Goal: Check status: Check status

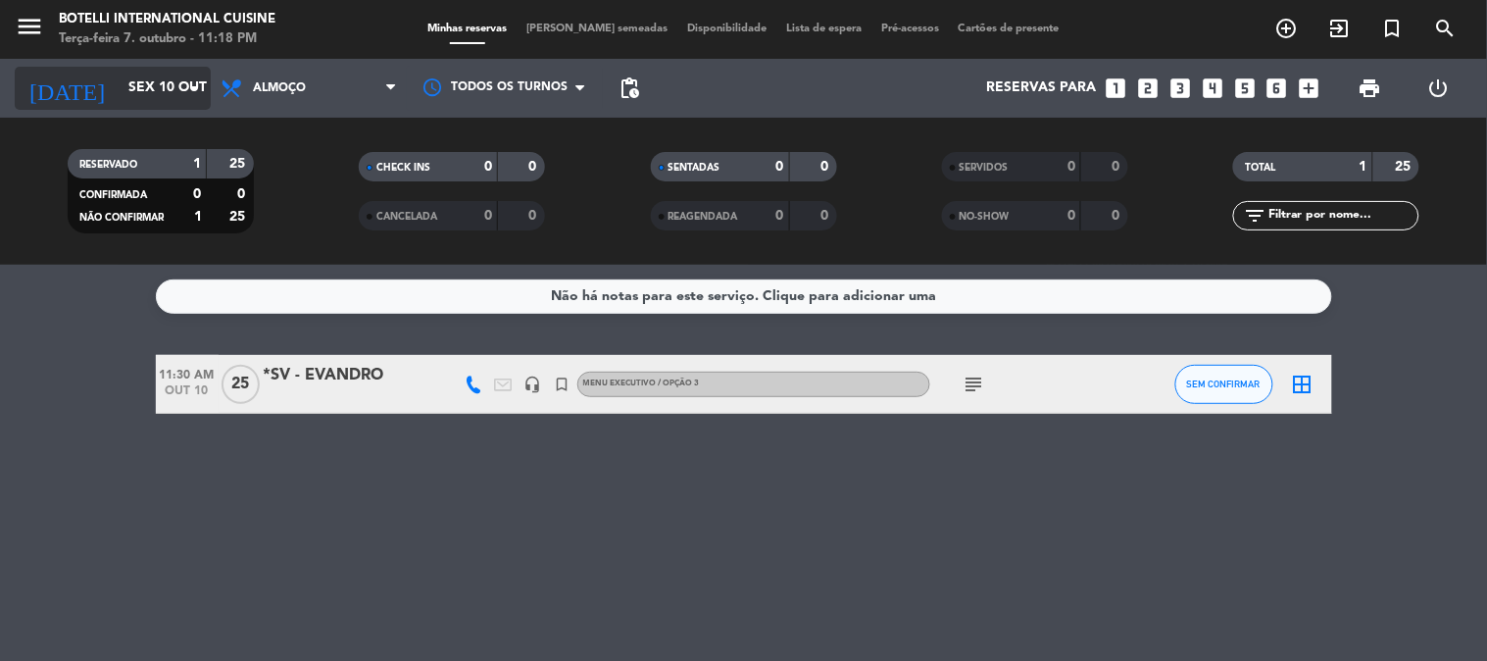
click at [125, 78] on input "Sex 10 out" at bounding box center [212, 88] width 186 height 35
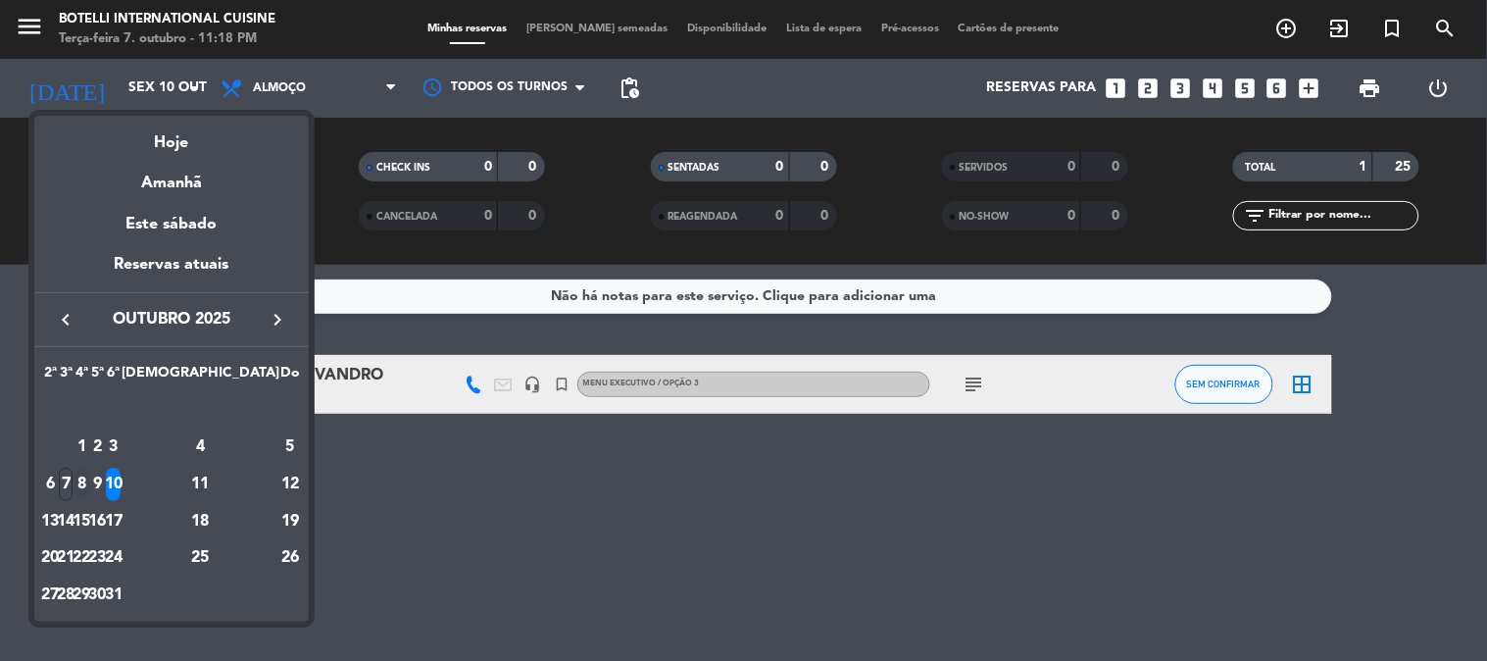
click at [89, 483] on div "8" at bounding box center [82, 484] width 15 height 33
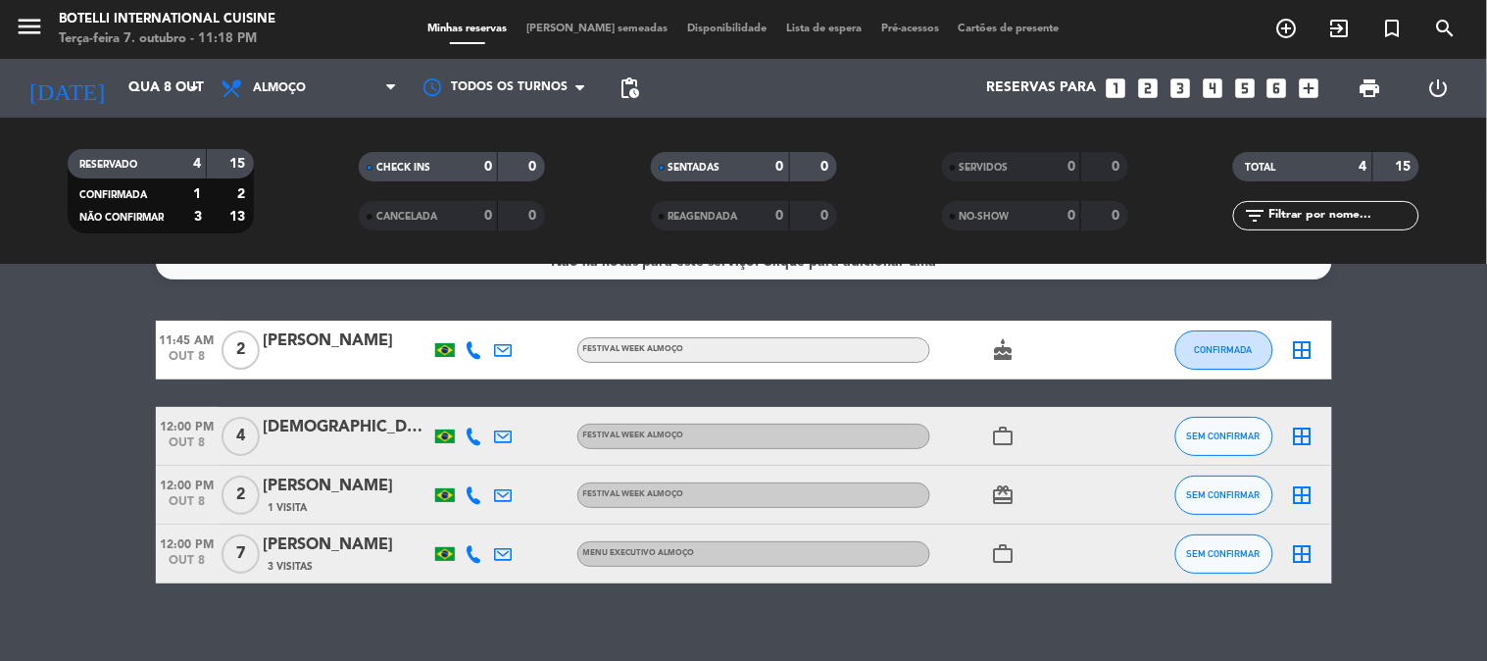
scroll to position [54, 0]
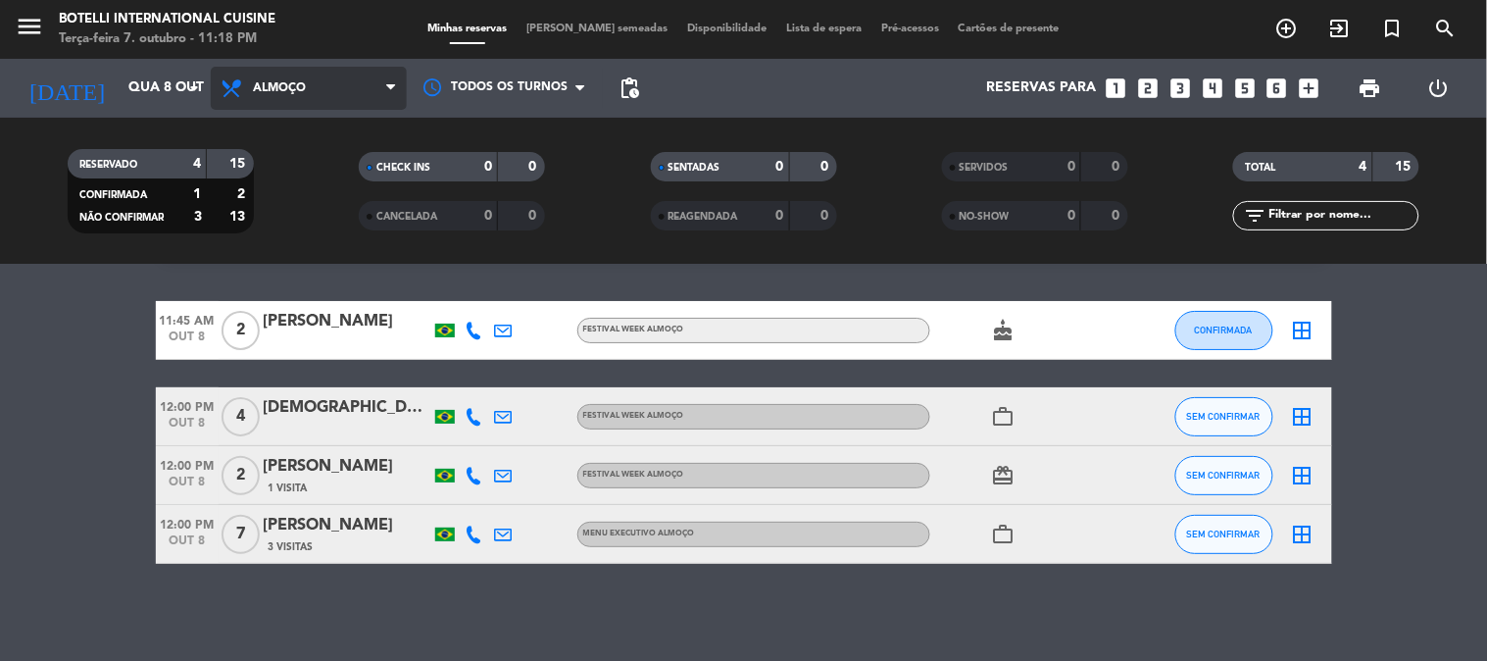
click at [367, 86] on span "Almoço" at bounding box center [309, 88] width 196 height 43
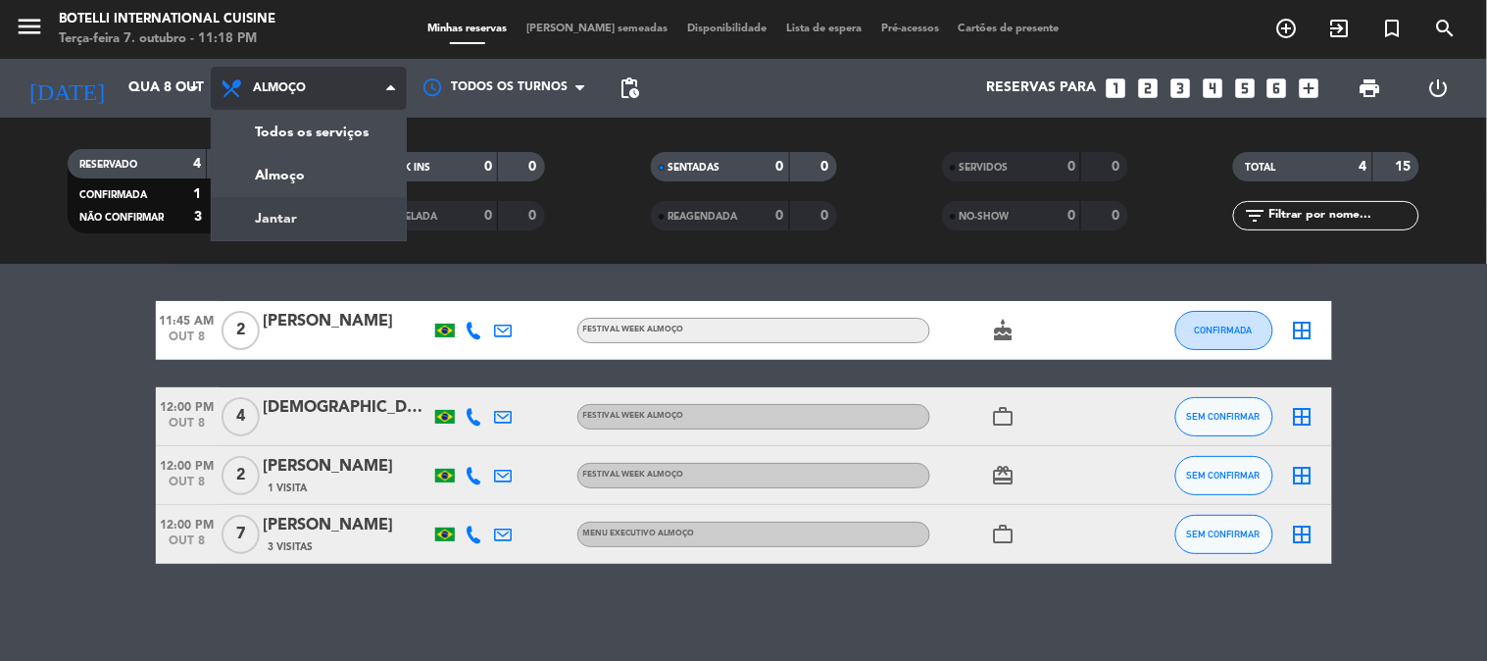
click at [320, 223] on div "menu Botelli International Cuisine Terça-feira 7. outubro - 11:18 PM Minhas res…" at bounding box center [743, 132] width 1487 height 265
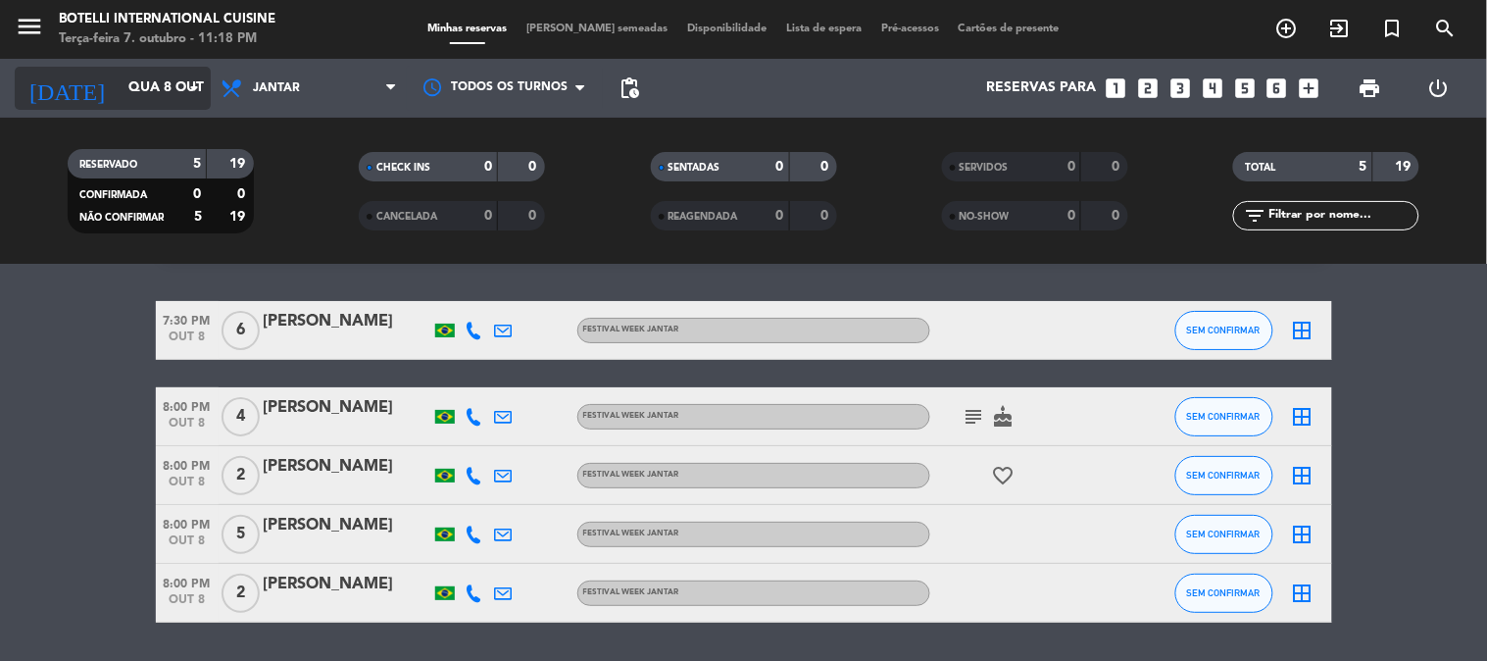
click at [153, 79] on input "Qua 8 out" at bounding box center [212, 88] width 186 height 35
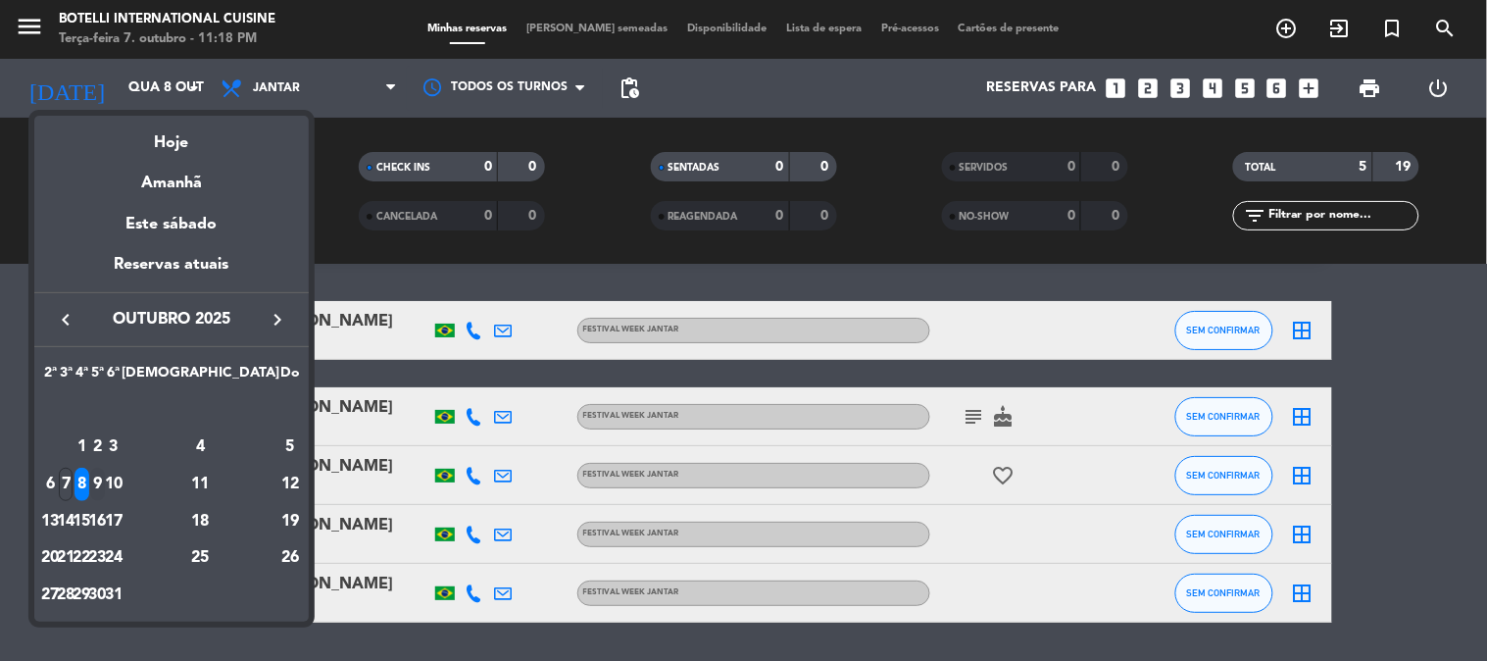
click at [105, 475] on div "9" at bounding box center [97, 484] width 15 height 33
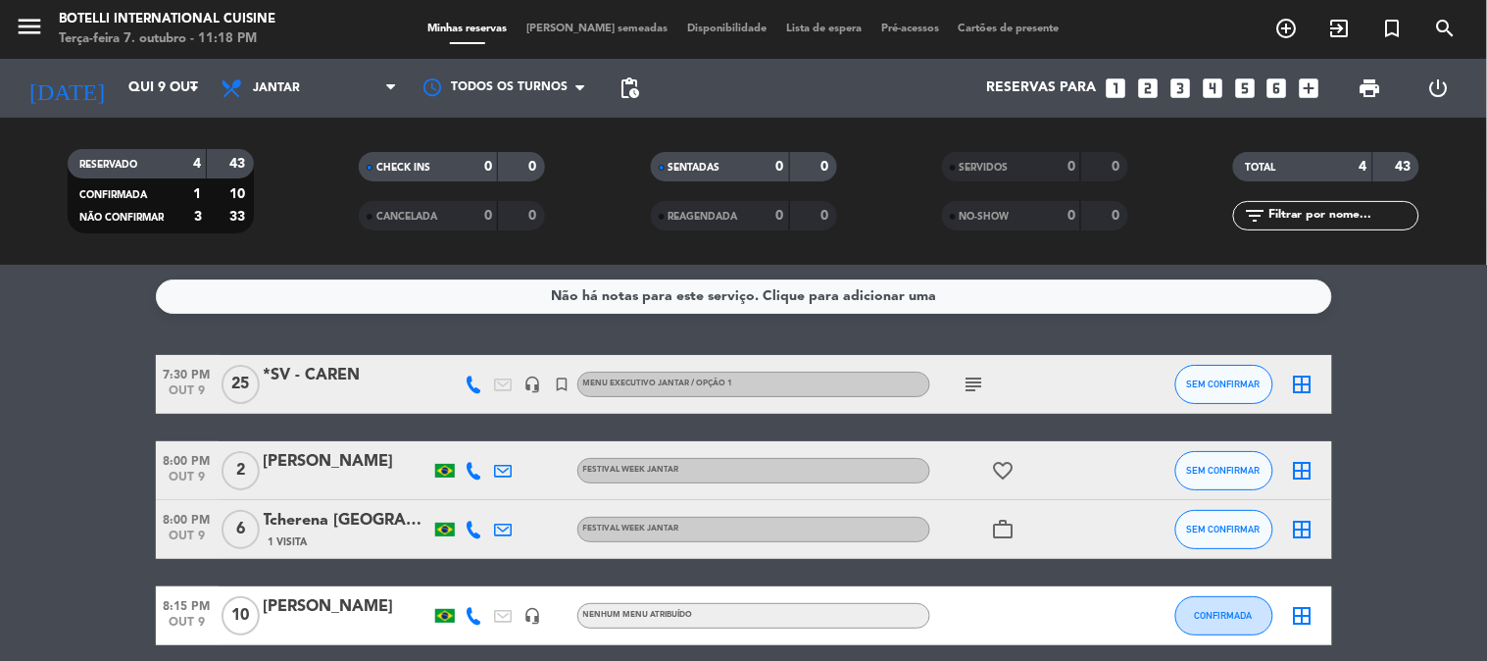
scroll to position [81, 0]
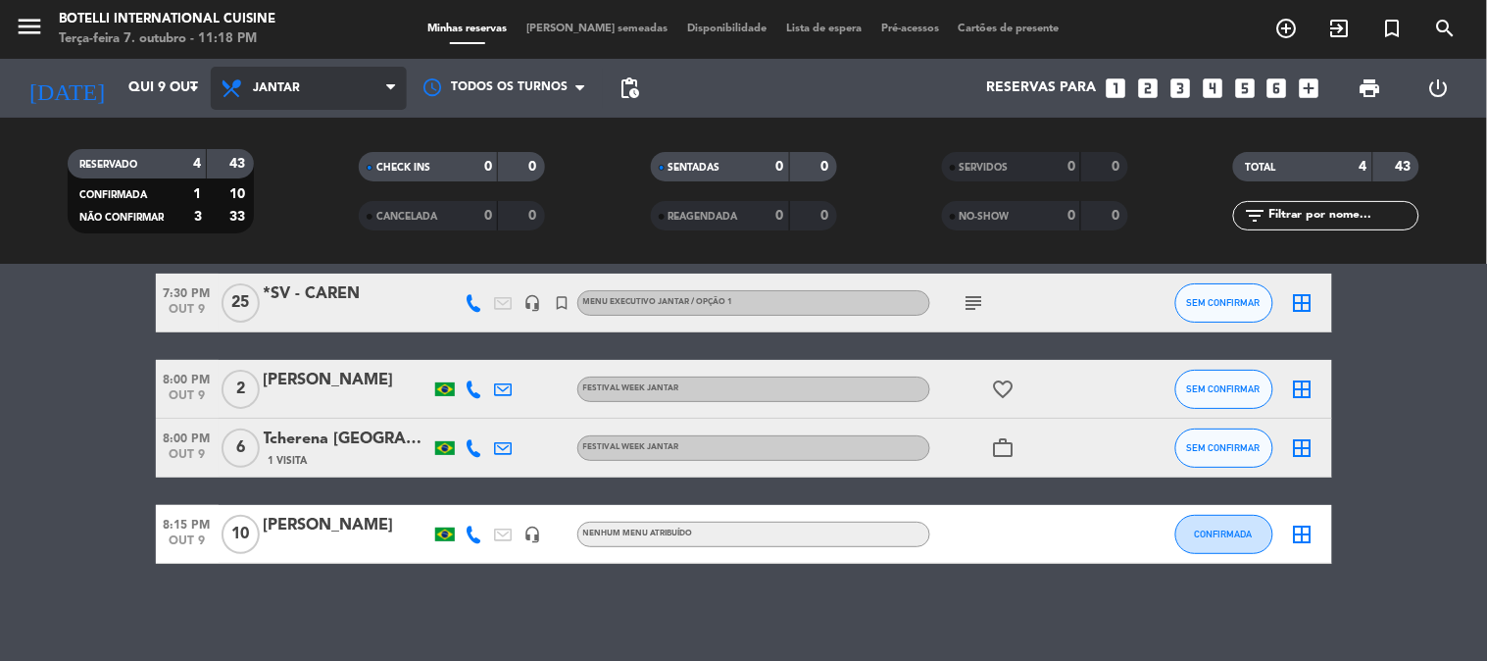
click at [314, 75] on span "Jantar" at bounding box center [309, 88] width 196 height 43
click at [299, 170] on div "menu Botelli International Cuisine Terça-feira 7. outubro - 11:18 PM Minhas res…" at bounding box center [743, 132] width 1487 height 265
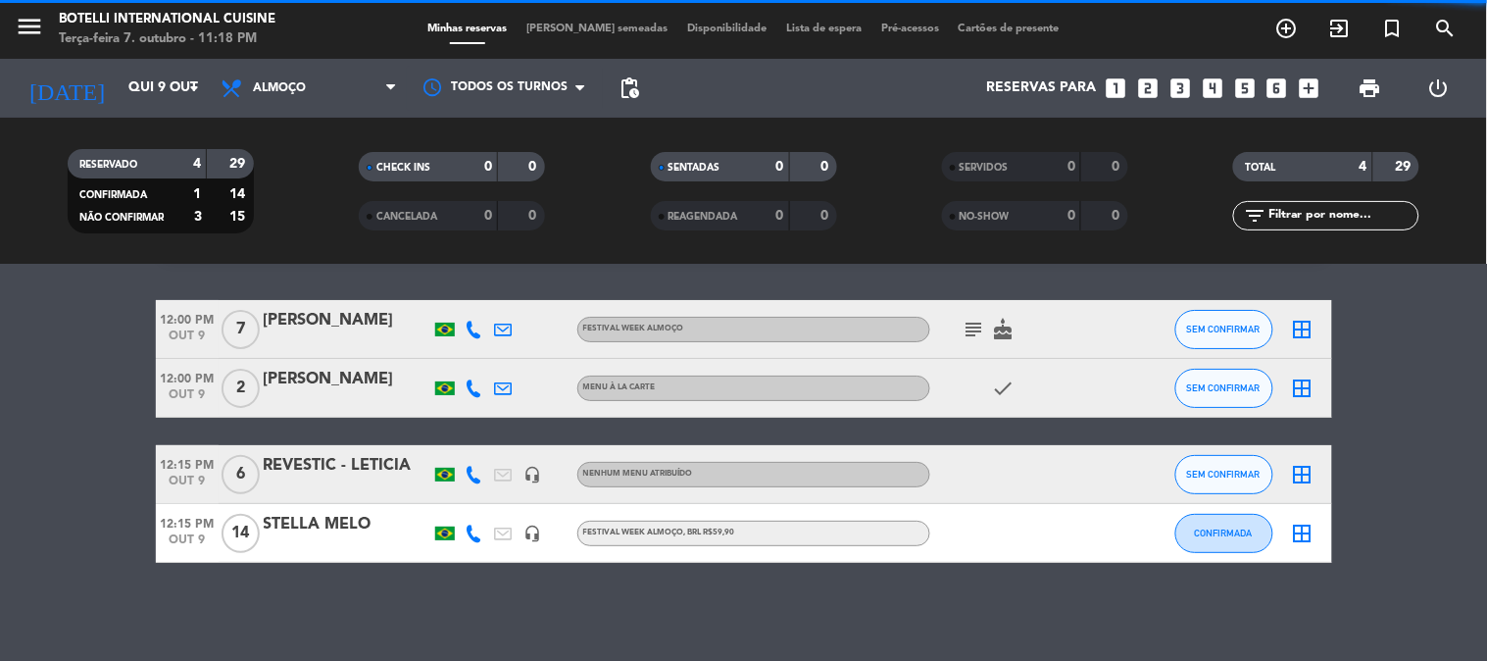
scroll to position [54, 0]
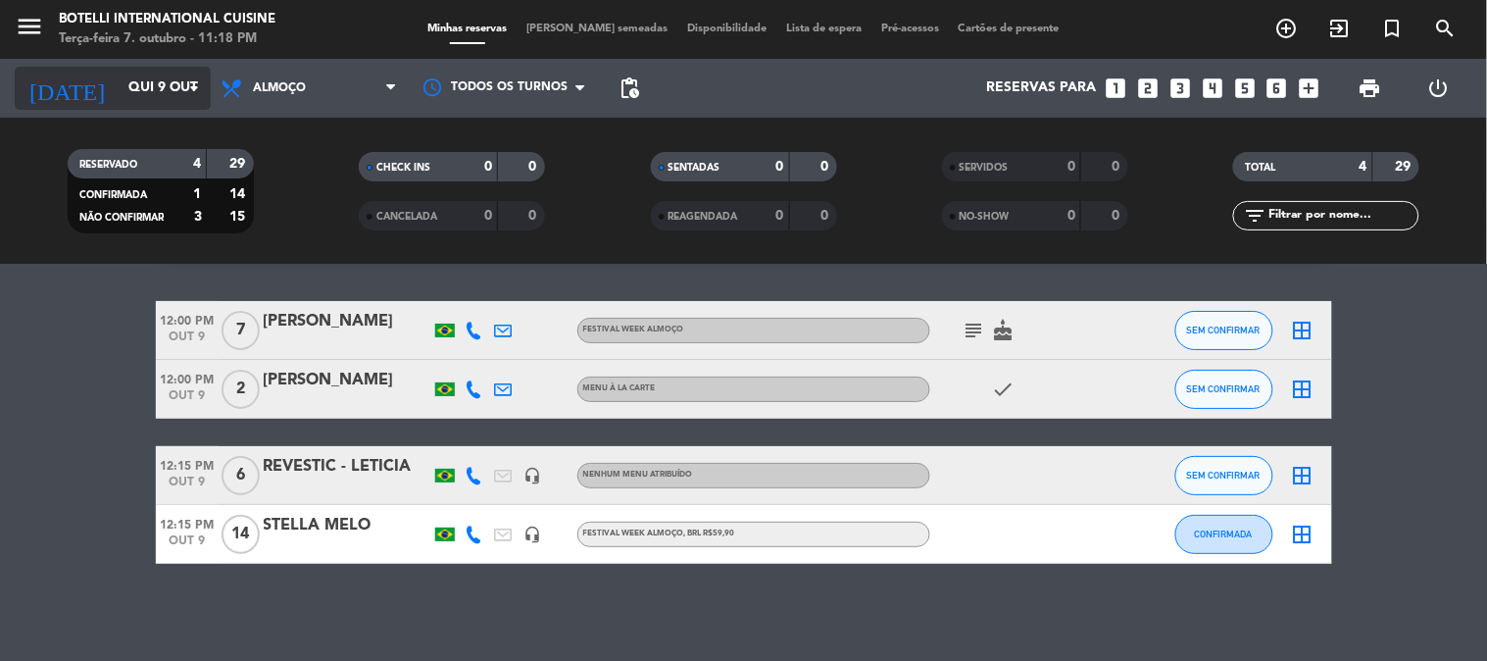
click at [167, 89] on input "Qui 9 out" at bounding box center [212, 88] width 186 height 35
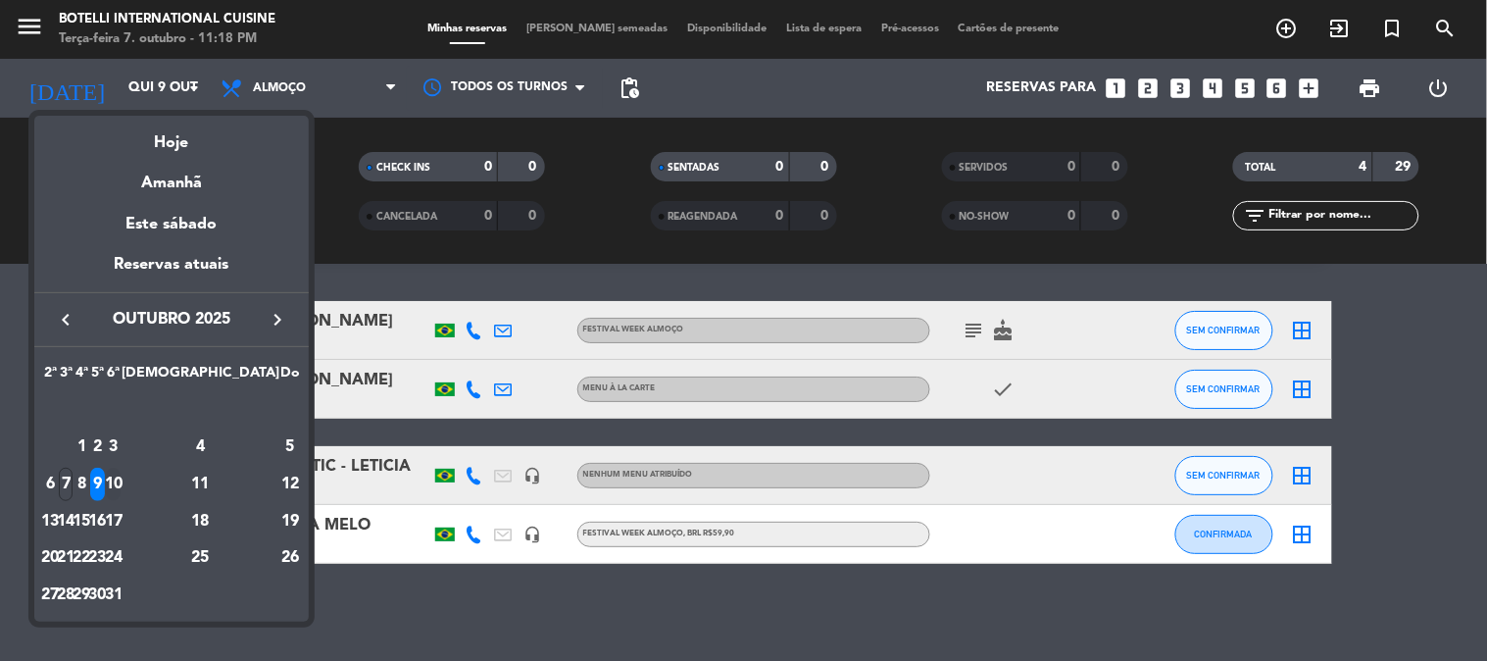
click at [121, 476] on div "10" at bounding box center [113, 484] width 15 height 33
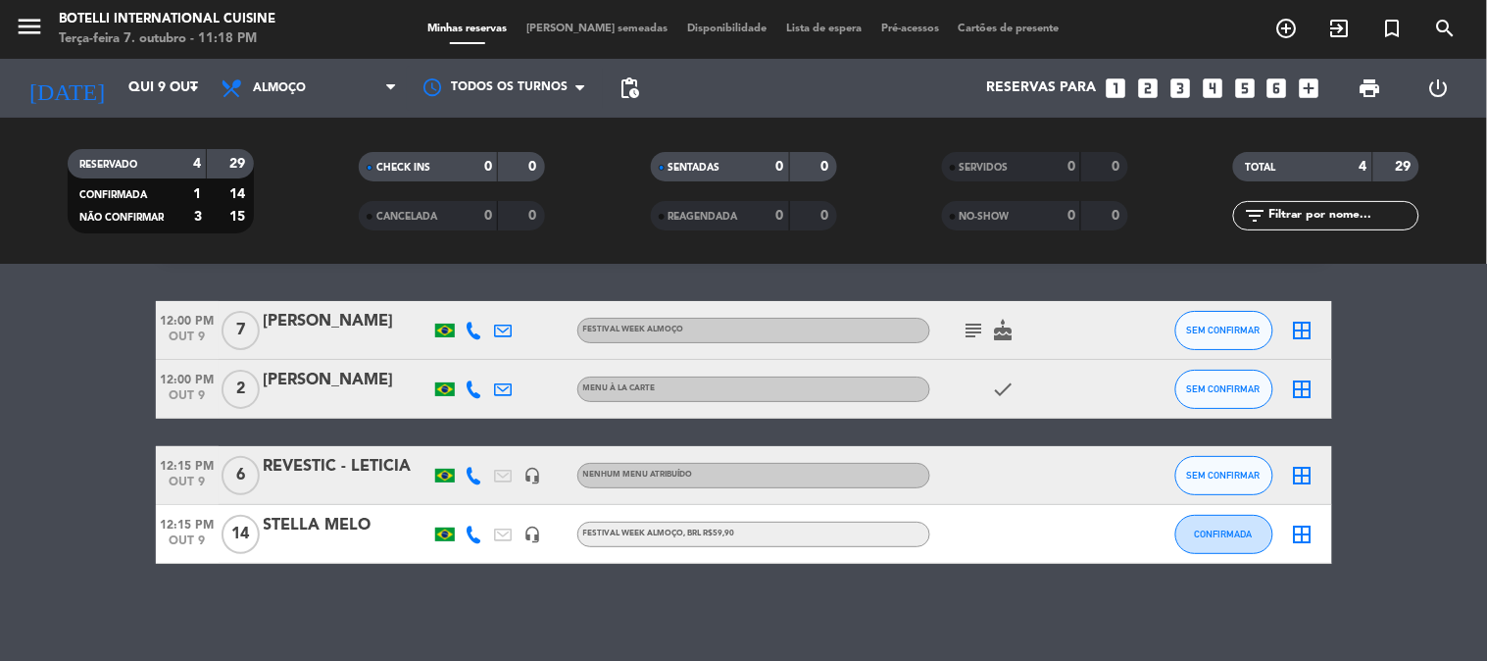
type input "Sex 10 out"
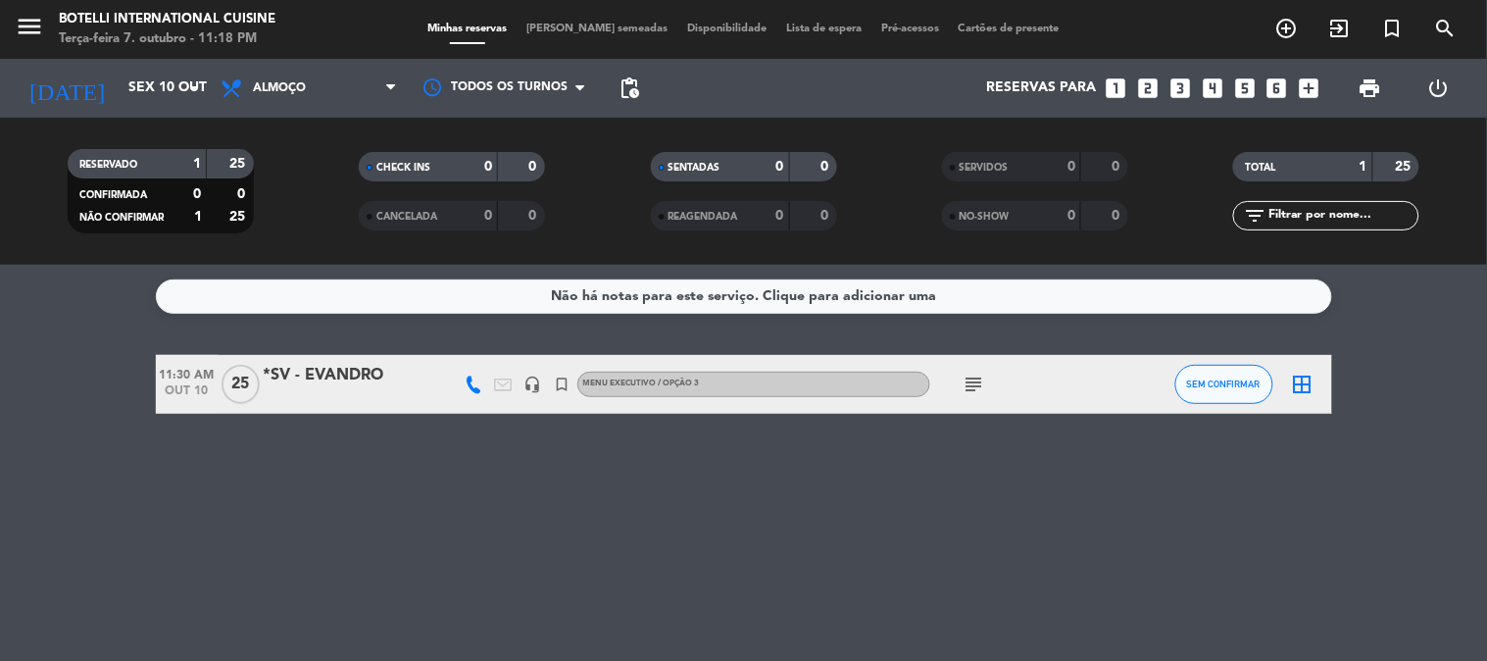
click at [353, 389] on div at bounding box center [347, 397] width 167 height 16
